Goal: Task Accomplishment & Management: Complete application form

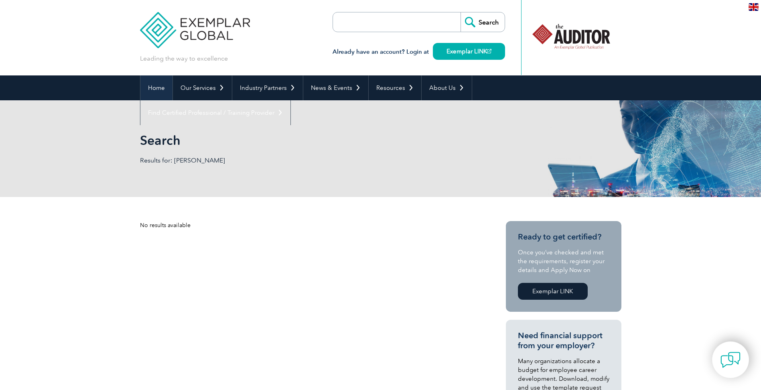
click at [149, 85] on link "Home" at bounding box center [156, 87] width 32 height 25
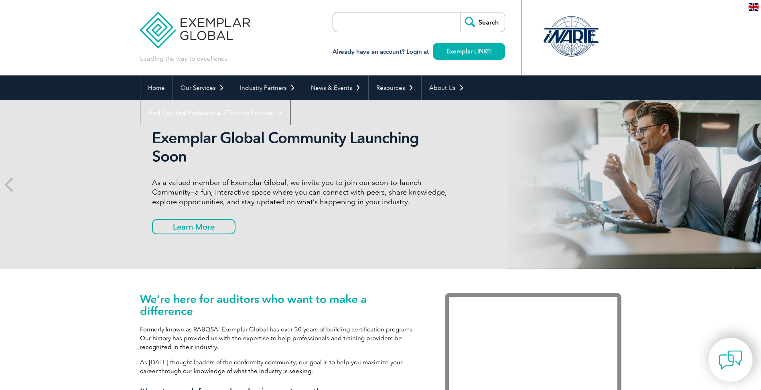
click at [734, 355] on img at bounding box center [731, 360] width 24 height 24
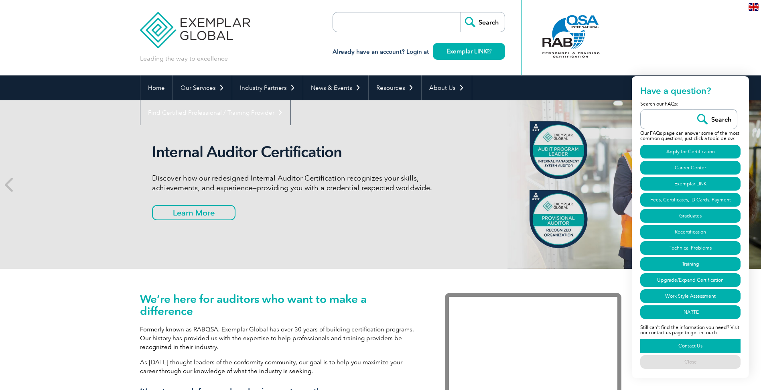
click at [707, 349] on link "Contact Us" at bounding box center [690, 346] width 100 height 14
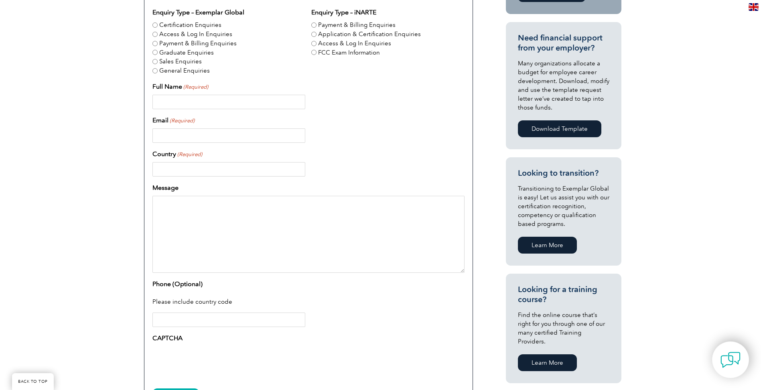
scroll to position [241, 0]
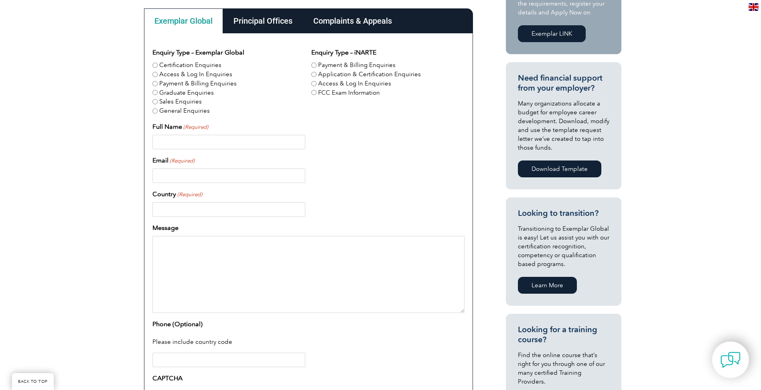
click at [162, 65] on label "Certification Enquiries" at bounding box center [190, 65] width 62 height 9
click at [158, 65] on input "Certification Enquiries" at bounding box center [154, 65] width 5 height 5
radio input "true"
click at [225, 146] on input "Full Name (Required)" at bounding box center [228, 142] width 153 height 14
click at [209, 293] on textarea "Message" at bounding box center [308, 274] width 312 height 77
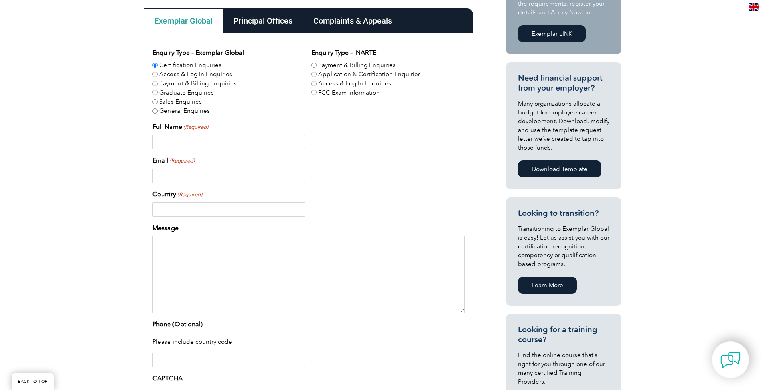
click at [217, 253] on textarea "Message" at bounding box center [308, 274] width 312 height 77
paste textarea "I took the ISO 9001:2015 Lead Auditor {TPECS} in [DATE], with BSI, does this ma…"
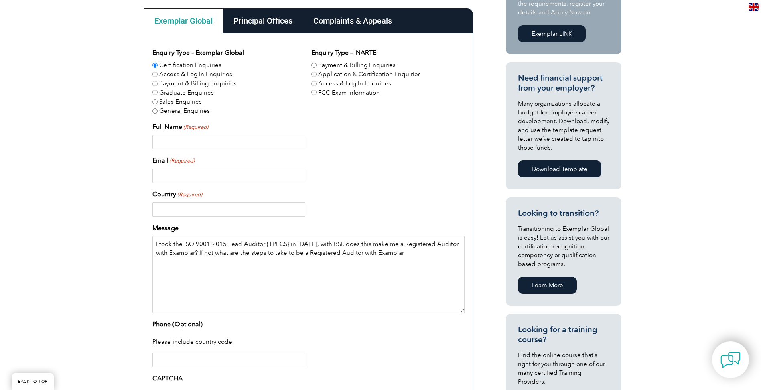
type textarea "I took the ISO 9001:2015 Lead Auditor {TPECS} in [DATE], with BSI, does this ma…"
click at [178, 209] on input "Country (Required)" at bounding box center [228, 209] width 153 height 14
type input "[GEOGRAPHIC_DATA]"
click at [213, 171] on input "Email (Required)" at bounding box center [228, 176] width 153 height 14
type input "[EMAIL_ADDRESS][DOMAIN_NAME]"
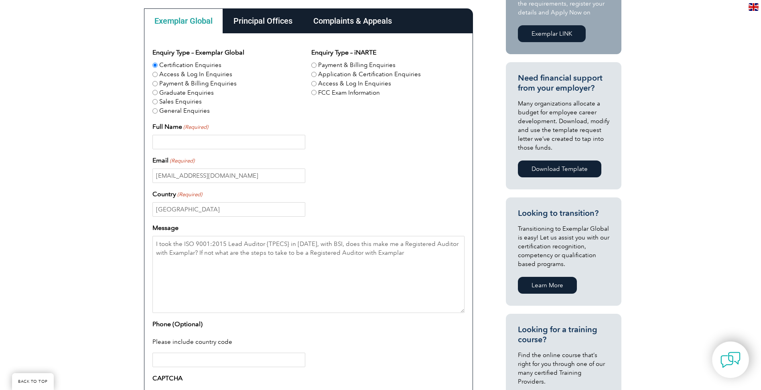
click at [235, 142] on input "Full Name (Required)" at bounding box center [228, 142] width 153 height 14
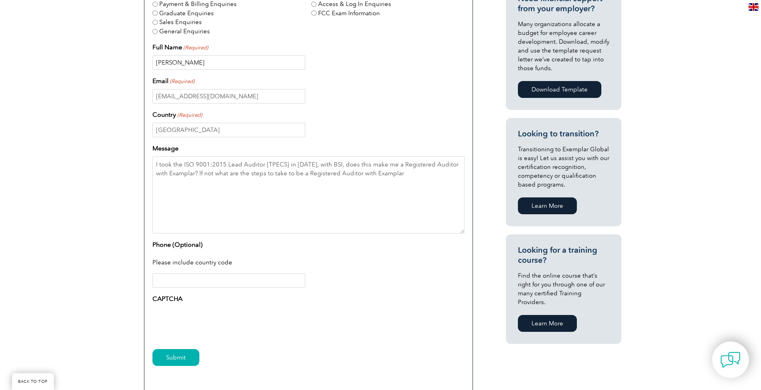
scroll to position [321, 0]
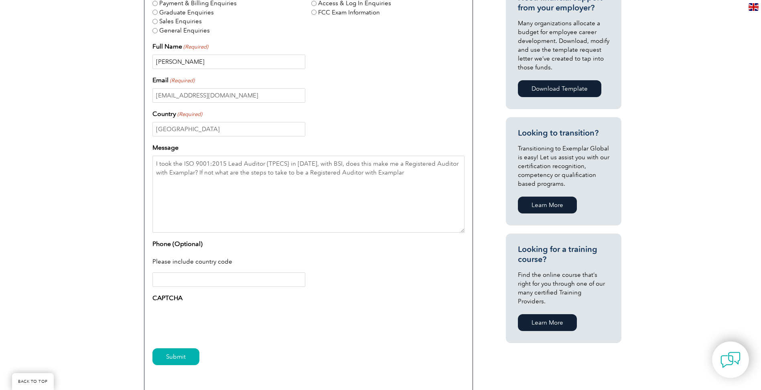
type input "[PERSON_NAME]"
click at [183, 353] on input "Submit" at bounding box center [175, 356] width 47 height 17
